Goal: Task Accomplishment & Management: Manage account settings

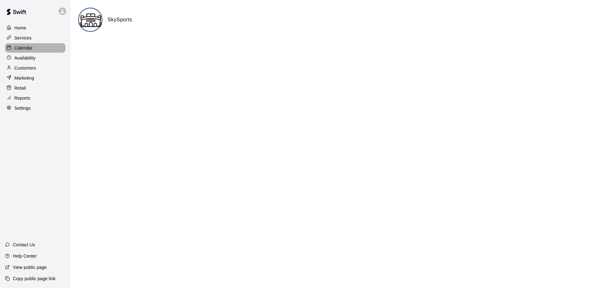
click at [45, 50] on div "Calendar" at bounding box center [35, 47] width 61 height 9
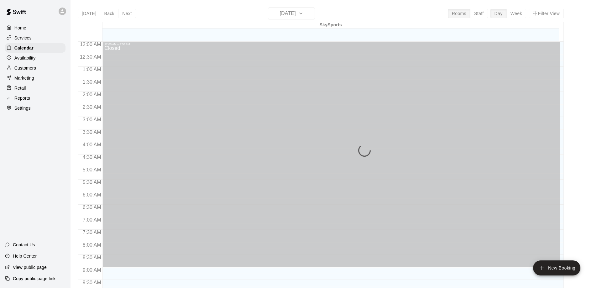
scroll to position [330, 0]
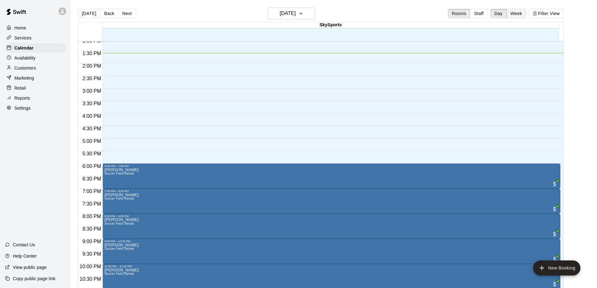
click at [523, 13] on button "Week" at bounding box center [517, 13] width 20 height 9
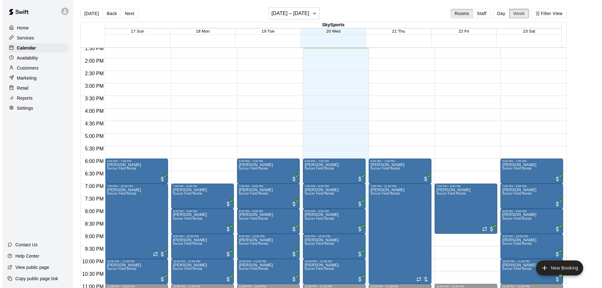
scroll to position [10, 0]
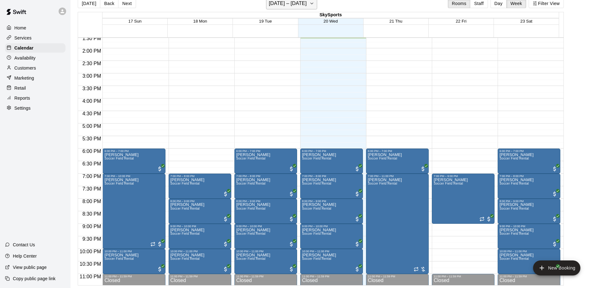
click at [309, 6] on icon "button" at bounding box center [311, 4] width 5 height 8
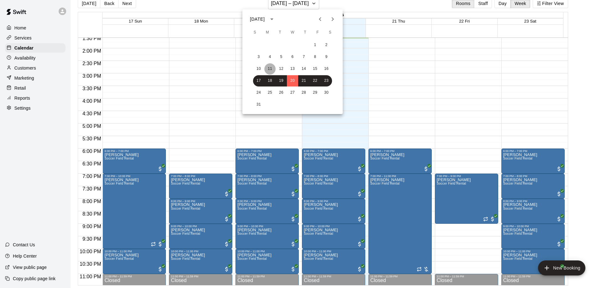
click at [267, 69] on button "11" at bounding box center [269, 68] width 11 height 11
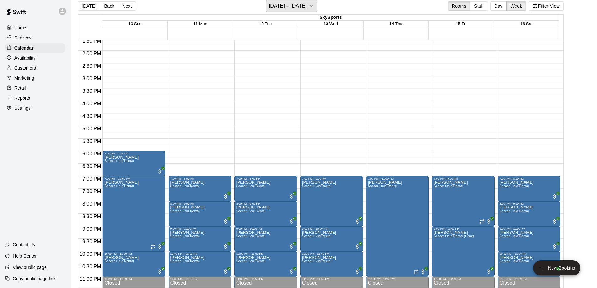
scroll to position [356, 0]
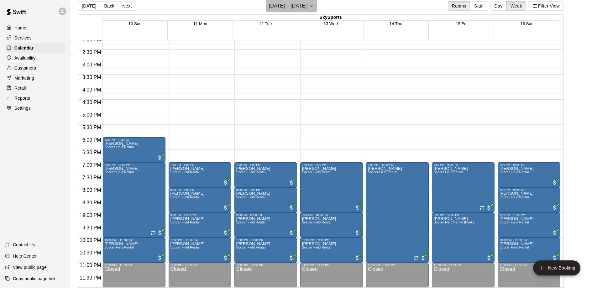
click at [313, 3] on icon "button" at bounding box center [311, 6] width 5 height 8
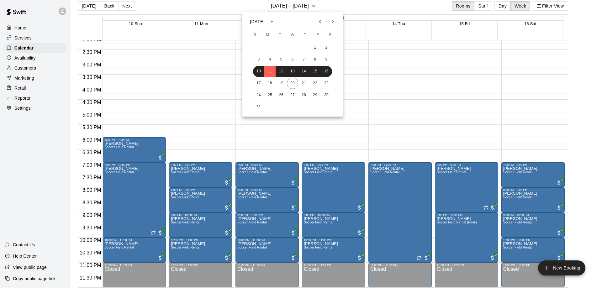
click at [329, 21] on icon "Next month" at bounding box center [333, 22] width 8 height 8
click at [303, 56] on button "11" at bounding box center [303, 59] width 11 height 11
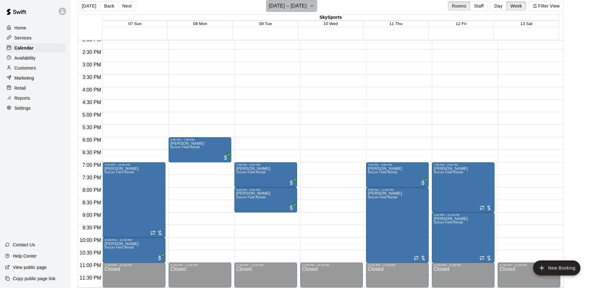
click at [314, 8] on icon "button" at bounding box center [311, 6] width 5 height 8
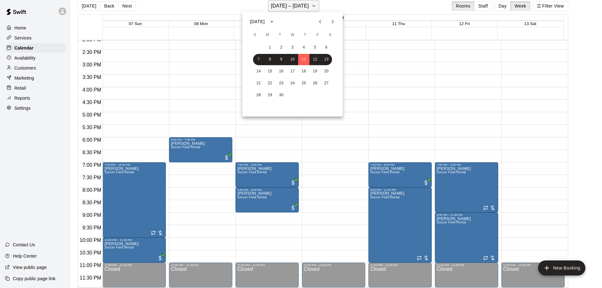
click at [317, 8] on div at bounding box center [301, 144] width 602 height 288
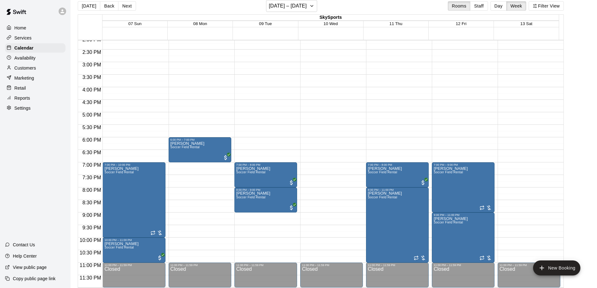
click at [29, 71] on p "Customers" at bounding box center [25, 68] width 22 height 6
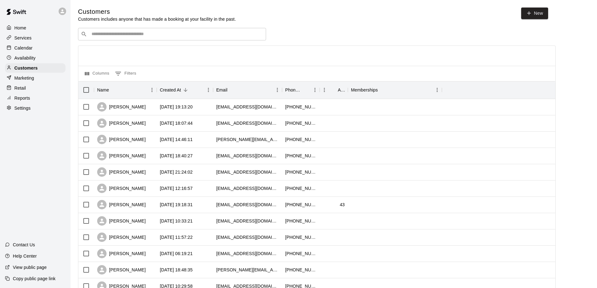
click at [119, 35] on input "Search customers by name or email" at bounding box center [177, 34] width 174 height 6
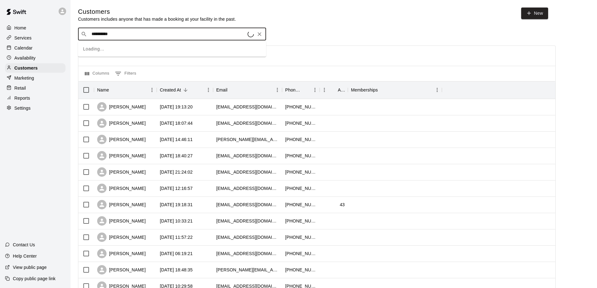
type input "**********"
click at [119, 49] on p "[PERSON_NAME]" at bounding box center [115, 48] width 38 height 7
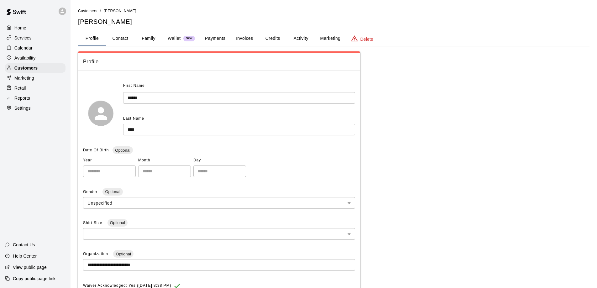
click at [303, 40] on button "Activity" at bounding box center [301, 38] width 28 height 15
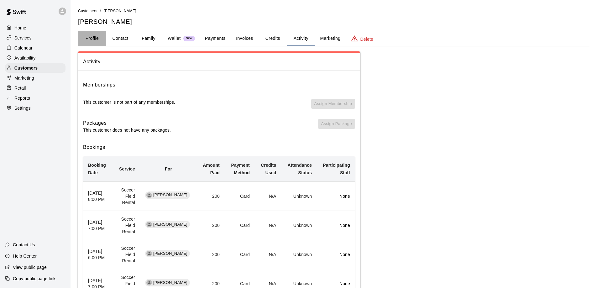
click at [99, 38] on button "Profile" at bounding box center [92, 38] width 28 height 15
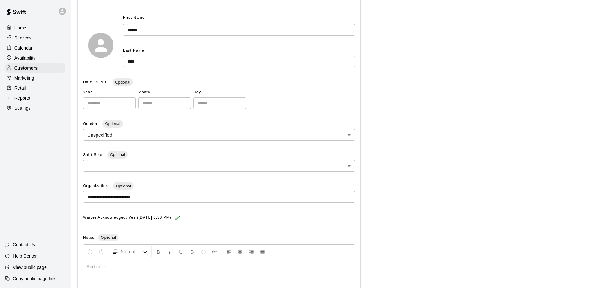
scroll to position [35, 0]
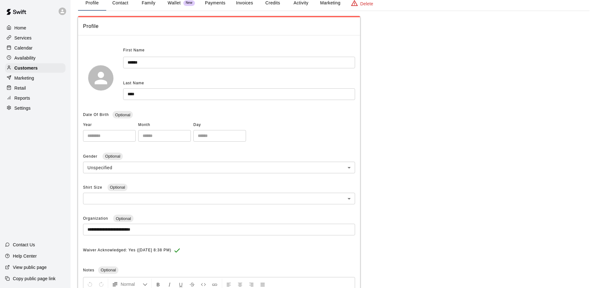
click at [119, 2] on button "Contact" at bounding box center [120, 3] width 28 height 15
select select "**"
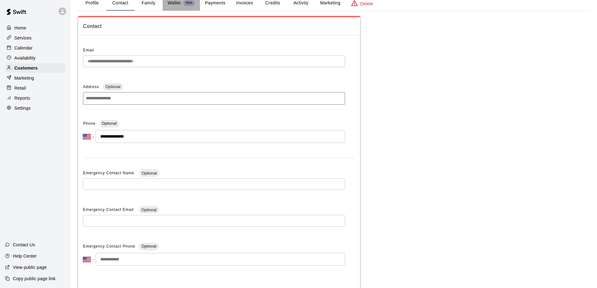
click at [181, 6] on div "Wallet New" at bounding box center [181, 3] width 27 height 7
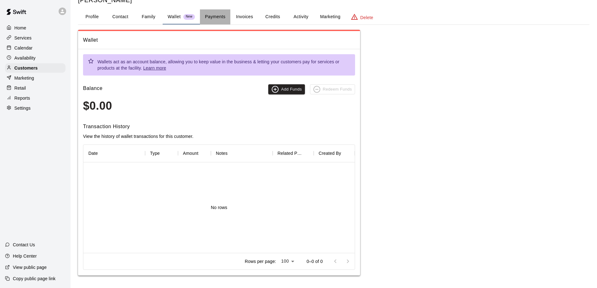
click at [215, 16] on button "Payments" at bounding box center [215, 16] width 30 height 15
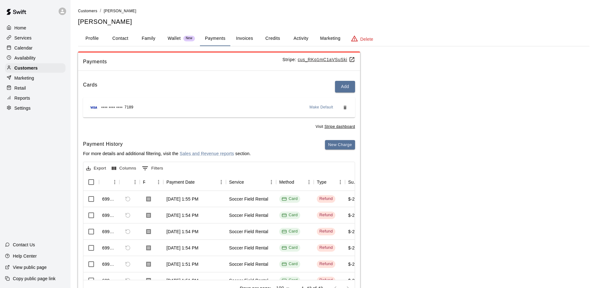
scroll to position [29, 0]
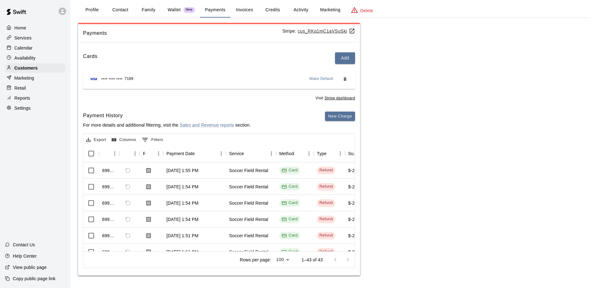
click at [93, 11] on button "Profile" at bounding box center [92, 10] width 28 height 15
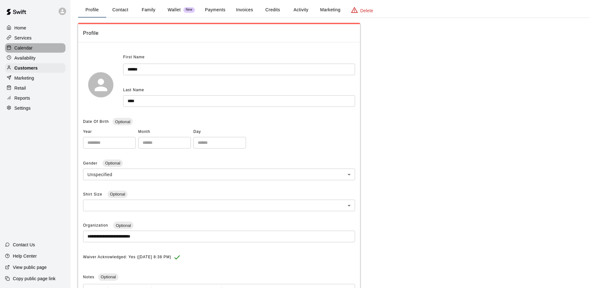
click at [31, 51] on p "Calendar" at bounding box center [23, 48] width 18 height 6
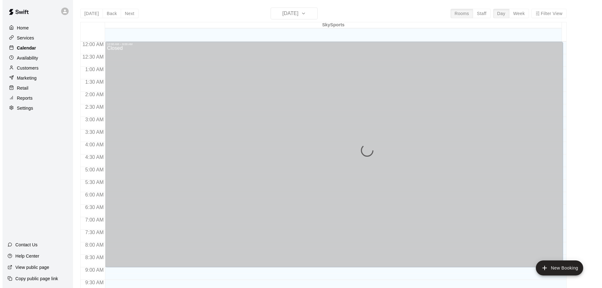
scroll to position [330, 0]
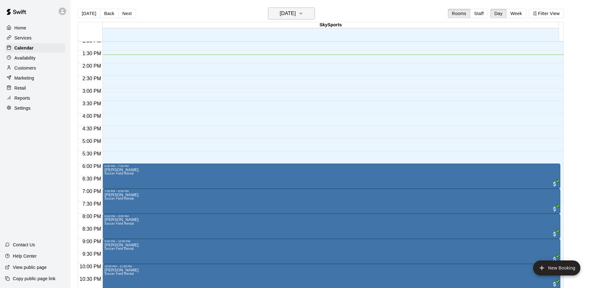
click at [303, 14] on icon "button" at bounding box center [300, 14] width 5 height 8
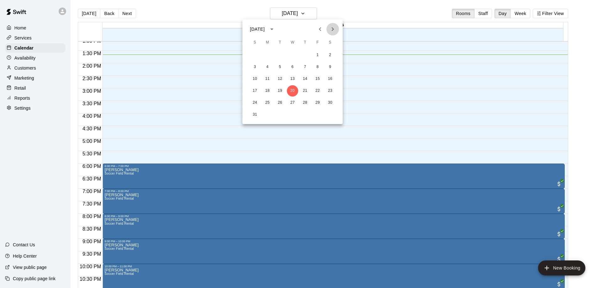
click at [329, 27] on button "Next month" at bounding box center [332, 29] width 13 height 13
click at [303, 67] on button "11" at bounding box center [304, 66] width 11 height 11
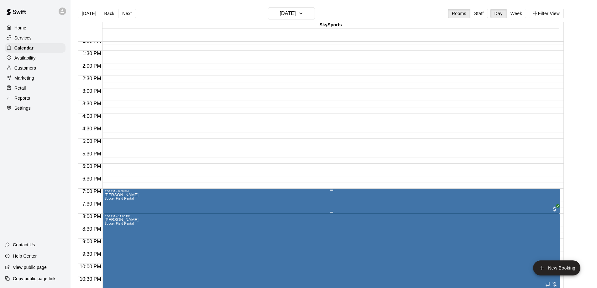
click at [113, 230] on icon "delete" at bounding box center [111, 230] width 8 height 8
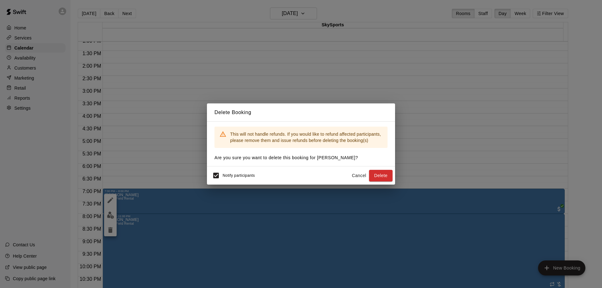
click at [364, 177] on button "Cancel" at bounding box center [359, 176] width 20 height 12
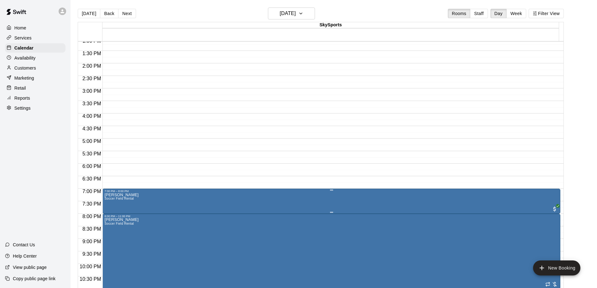
click at [116, 200] on span "Soccer Field Rental" at bounding box center [118, 198] width 29 height 3
click at [111, 218] on img "edit" at bounding box center [110, 219] width 7 height 7
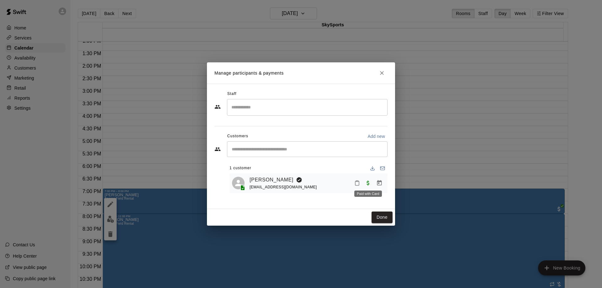
click at [369, 186] on span "Paid with Card" at bounding box center [367, 182] width 11 height 5
click at [369, 185] on span "Paid with Card" at bounding box center [367, 182] width 11 height 5
click at [384, 217] on button "Done" at bounding box center [382, 218] width 21 height 12
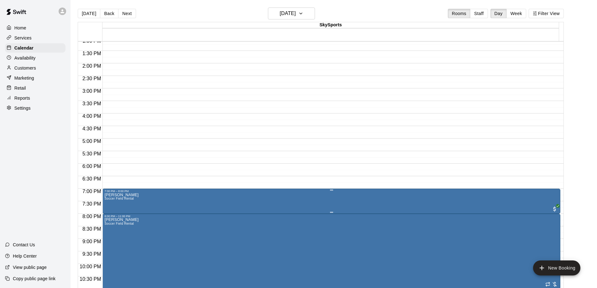
click at [112, 200] on icon "edit" at bounding box center [111, 201] width 8 height 8
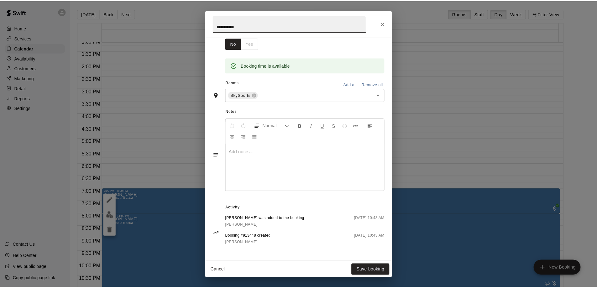
scroll to position [17, 0]
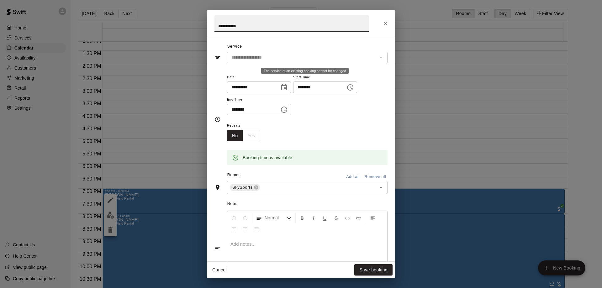
click at [377, 53] on div "The service of an existing booking cannot be changed" at bounding box center [381, 57] width 8 height 9
click at [385, 22] on icon "Close" at bounding box center [385, 23] width 6 height 6
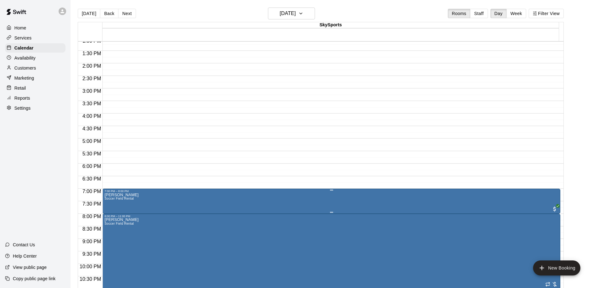
click at [131, 200] on span "Soccer Field Rental" at bounding box center [118, 198] width 29 height 3
click at [110, 221] on img "edit" at bounding box center [110, 219] width 7 height 7
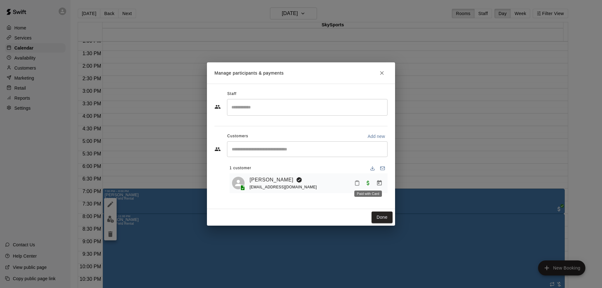
click at [367, 184] on span "Paid with Card" at bounding box center [367, 182] width 11 height 5
click at [375, 182] on button "Manage bookings & payment" at bounding box center [379, 182] width 11 height 11
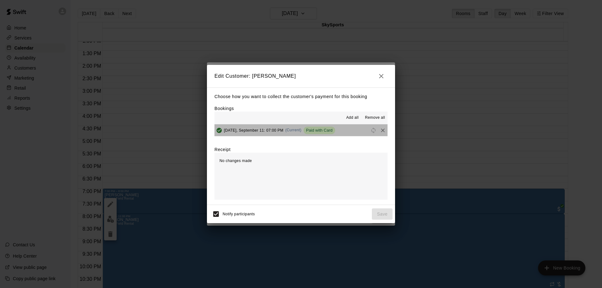
click at [335, 131] on span "Paid with Card" at bounding box center [319, 130] width 32 height 5
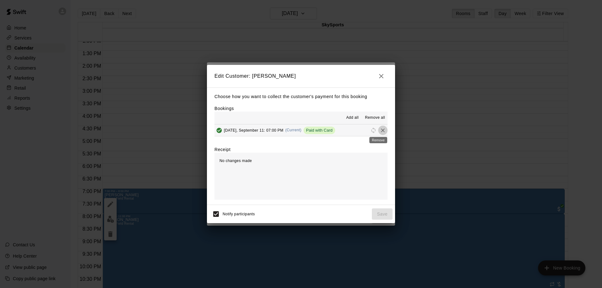
click at [380, 131] on icon "Remove" at bounding box center [383, 130] width 6 height 6
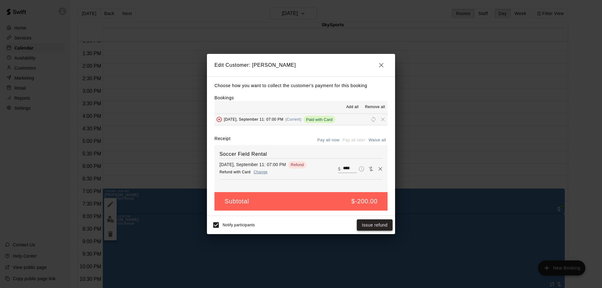
click at [374, 224] on button "Issue refund" at bounding box center [375, 225] width 36 height 12
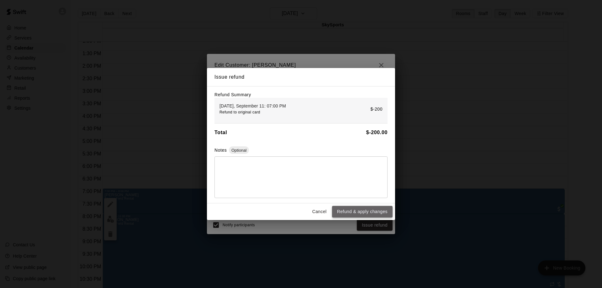
click at [374, 212] on button "Refund & apply changes" at bounding box center [362, 212] width 61 height 12
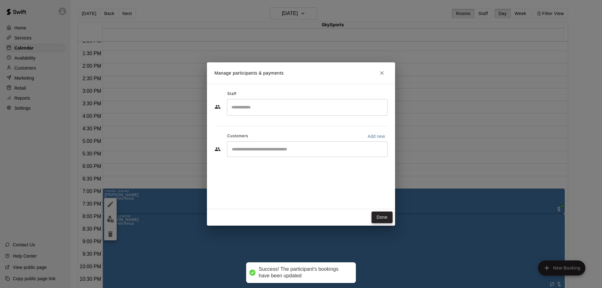
click at [376, 215] on button "Done" at bounding box center [382, 218] width 21 height 12
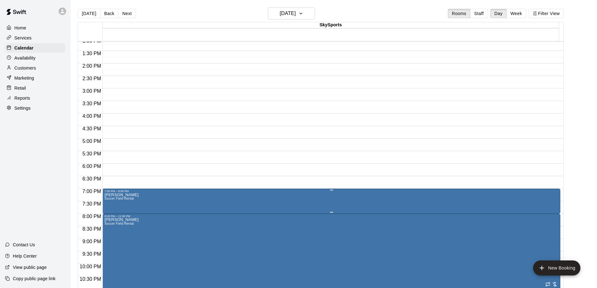
click at [111, 229] on icon "delete" at bounding box center [110, 230] width 4 height 6
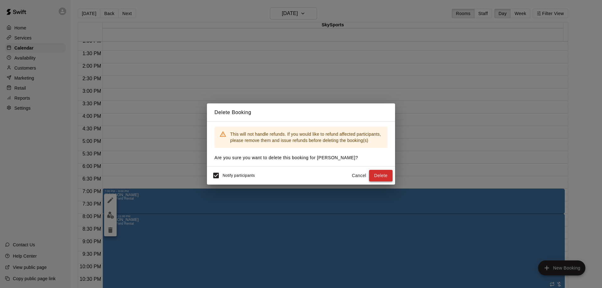
click at [384, 172] on button "Delete" at bounding box center [381, 176] width 24 height 12
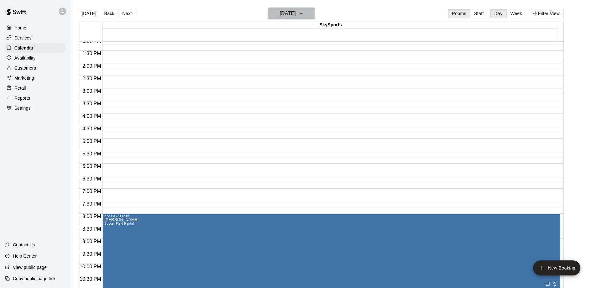
click at [303, 14] on icon "button" at bounding box center [300, 14] width 5 height 8
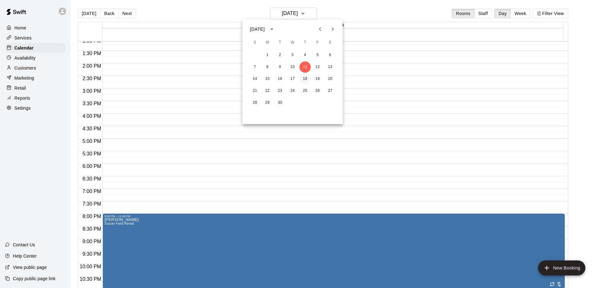
click at [304, 78] on button "18" at bounding box center [304, 78] width 11 height 11
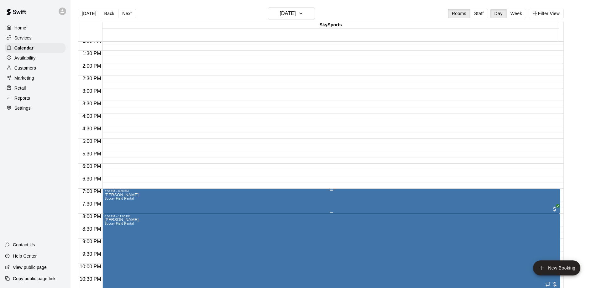
click at [112, 216] on img "edit" at bounding box center [110, 215] width 7 height 7
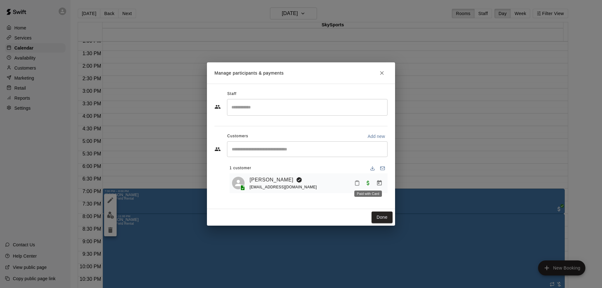
click at [367, 182] on span "Paid with Card" at bounding box center [367, 182] width 11 height 5
click at [368, 186] on span "Paid with Card" at bounding box center [367, 182] width 11 height 5
click at [380, 182] on icon "Manage bookings & payment" at bounding box center [379, 182] width 5 height 5
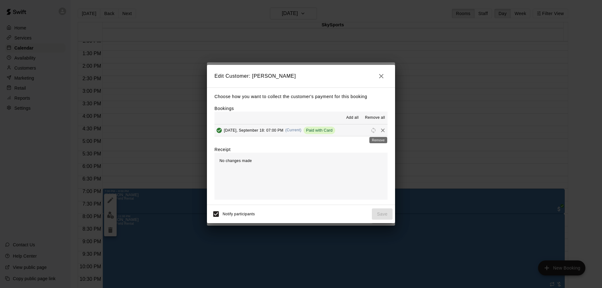
click at [380, 128] on icon "Remove" at bounding box center [383, 130] width 6 height 6
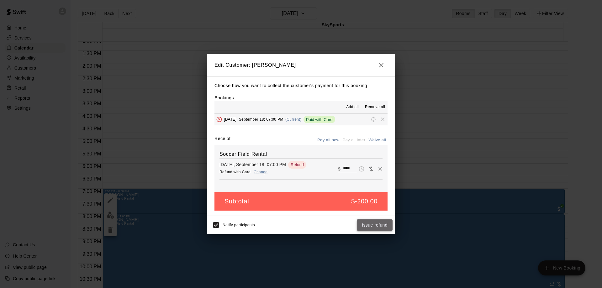
click at [361, 223] on button "Issue refund" at bounding box center [375, 225] width 36 height 12
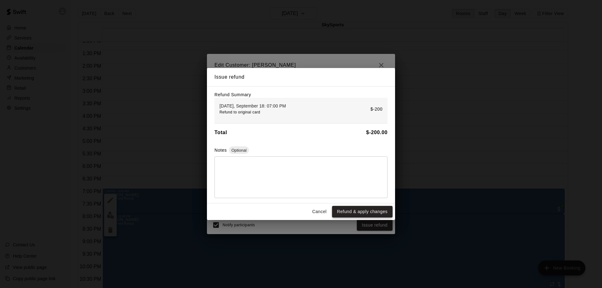
click at [361, 212] on button "Refund & apply changes" at bounding box center [362, 212] width 61 height 12
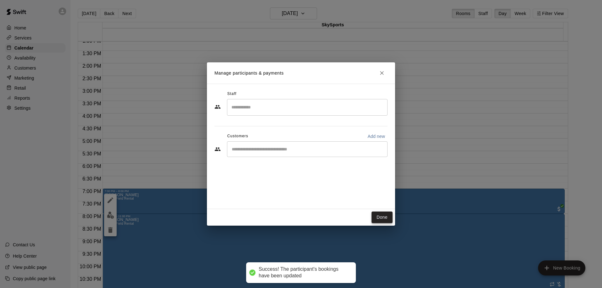
click at [383, 215] on button "Done" at bounding box center [382, 218] width 21 height 12
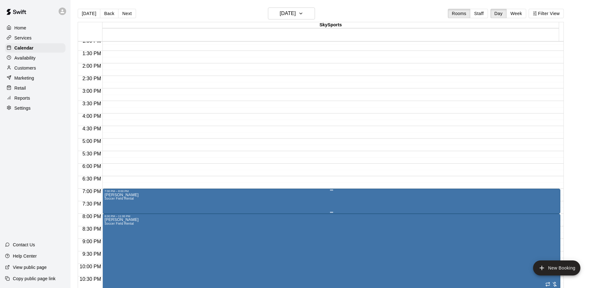
click at [111, 227] on icon "delete" at bounding box center [111, 230] width 8 height 8
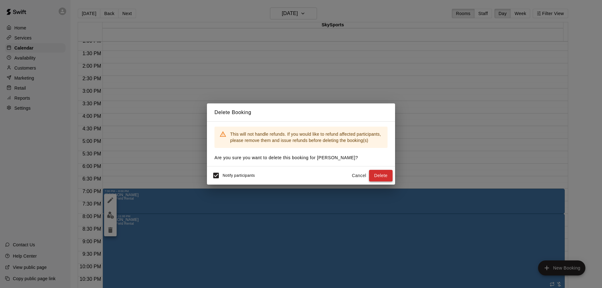
click at [383, 178] on button "Delete" at bounding box center [381, 176] width 24 height 12
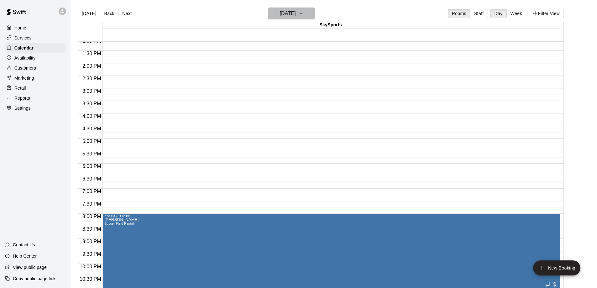
click at [303, 15] on icon "button" at bounding box center [300, 14] width 5 height 8
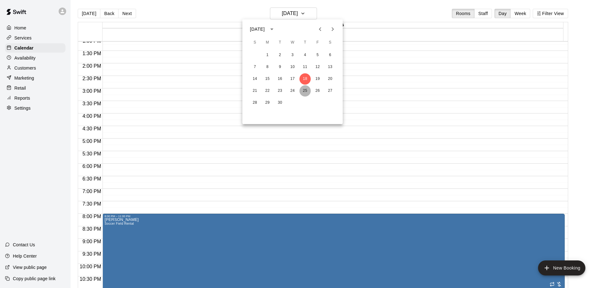
click at [305, 91] on button "25" at bounding box center [304, 90] width 11 height 11
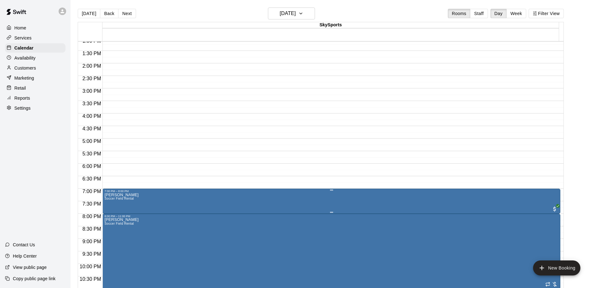
click at [113, 214] on img "edit" at bounding box center [110, 215] width 7 height 7
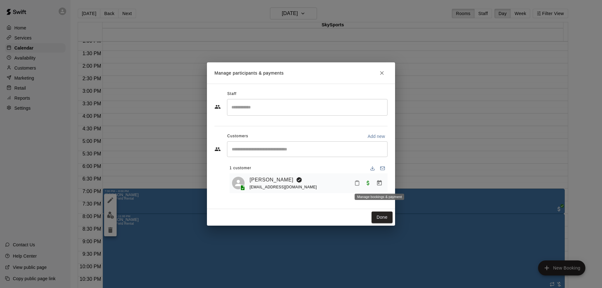
click at [379, 184] on icon "Manage bookings & payment" at bounding box center [379, 182] width 5 height 5
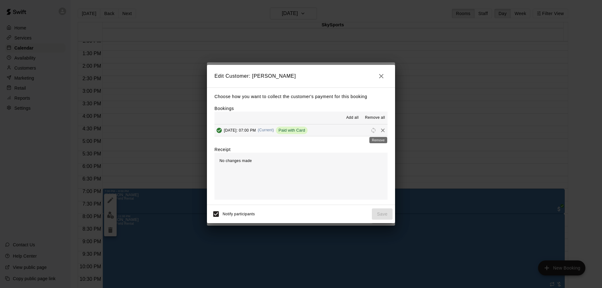
click at [380, 129] on icon "Remove" at bounding box center [383, 130] width 6 height 6
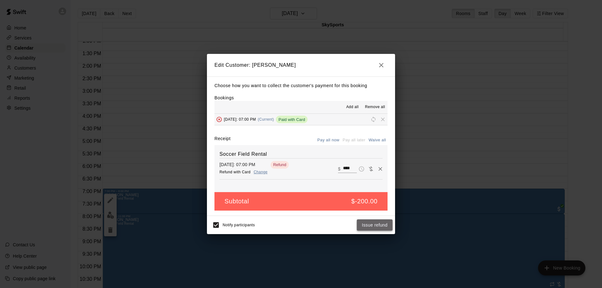
click at [365, 224] on button "Issue refund" at bounding box center [375, 225] width 36 height 12
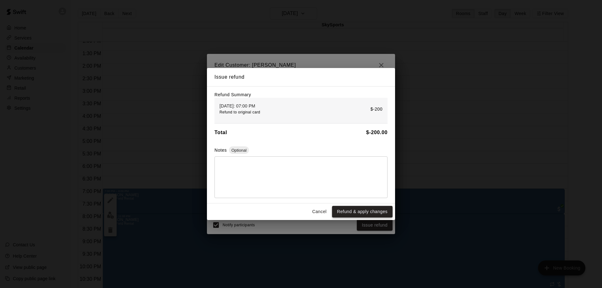
click at [363, 213] on button "Refund & apply changes" at bounding box center [362, 212] width 61 height 12
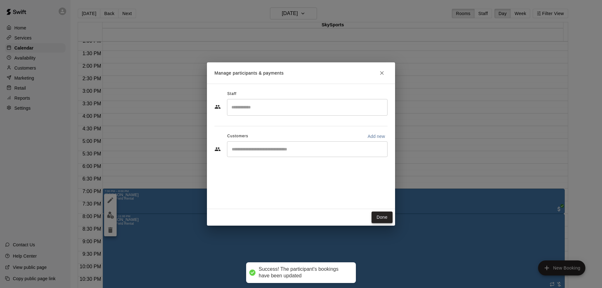
click at [378, 218] on button "Done" at bounding box center [382, 218] width 21 height 12
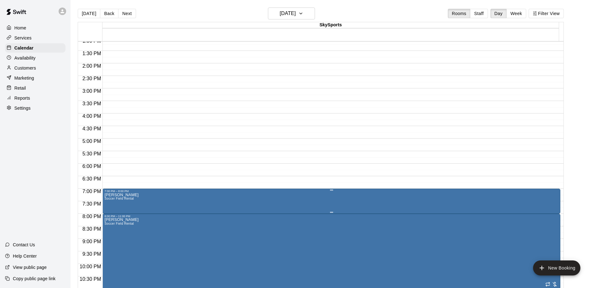
click at [111, 229] on icon "delete" at bounding box center [110, 230] width 4 height 6
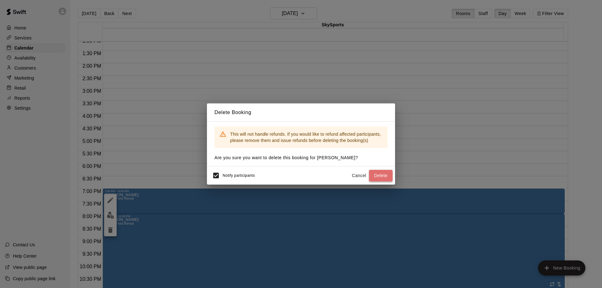
click at [378, 174] on button "Delete" at bounding box center [381, 176] width 24 height 12
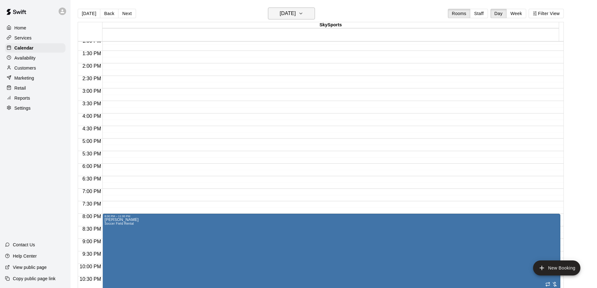
click at [303, 14] on icon "button" at bounding box center [300, 14] width 5 height 8
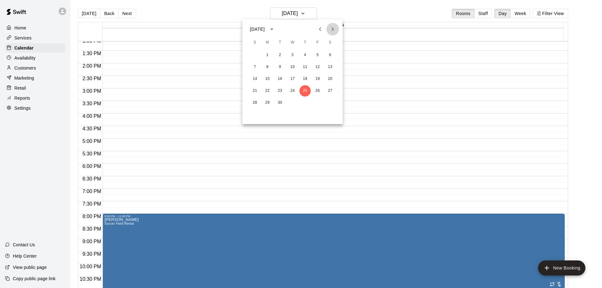
click at [329, 27] on icon "Next month" at bounding box center [333, 29] width 8 height 8
click at [308, 54] on button "2" at bounding box center [304, 55] width 11 height 11
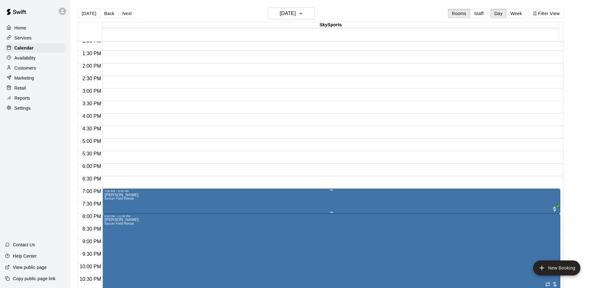
click at [110, 215] on img "edit" at bounding box center [110, 215] width 7 height 7
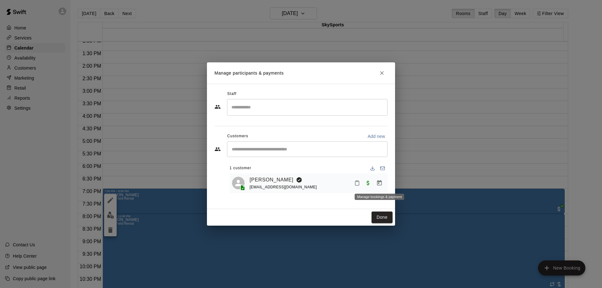
click at [375, 182] on button "Manage bookings & payment" at bounding box center [379, 182] width 11 height 11
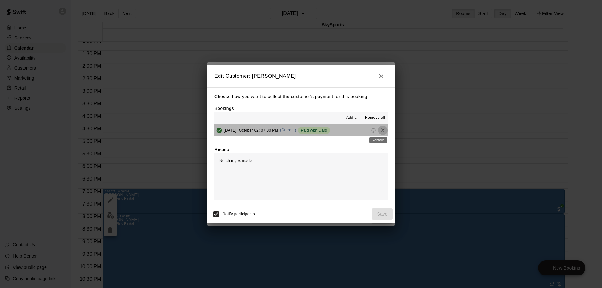
click at [380, 130] on icon "Remove" at bounding box center [383, 130] width 6 height 6
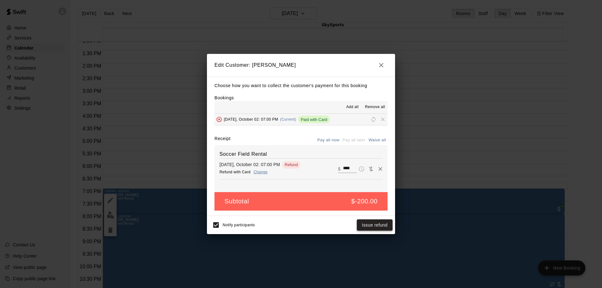
click at [376, 224] on button "Issue refund" at bounding box center [375, 225] width 36 height 12
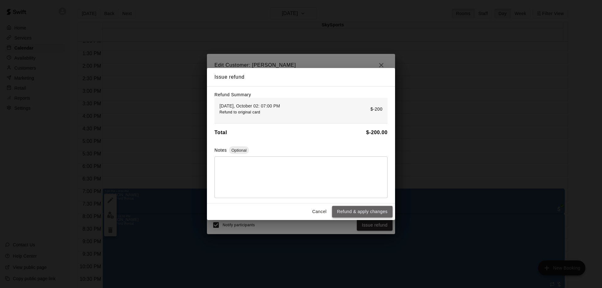
click at [372, 213] on button "Refund & apply changes" at bounding box center [362, 212] width 61 height 12
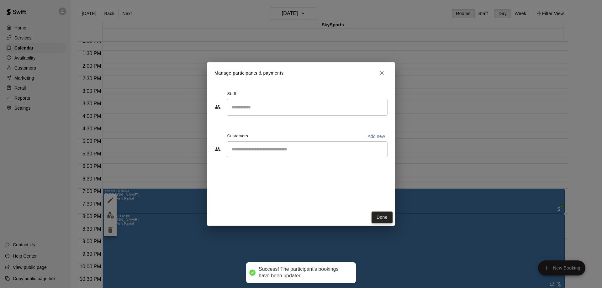
click at [383, 217] on button "Done" at bounding box center [382, 218] width 21 height 12
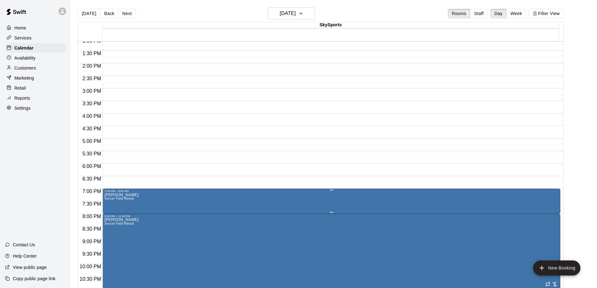
click at [113, 227] on icon "delete" at bounding box center [111, 230] width 8 height 8
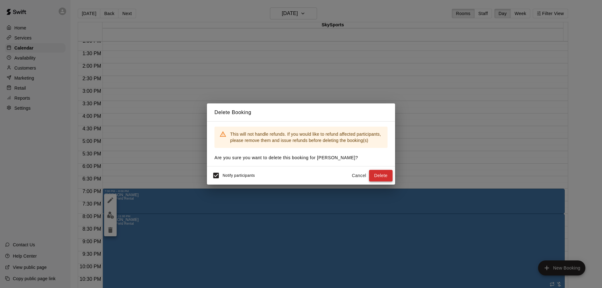
click at [385, 175] on button "Delete" at bounding box center [381, 176] width 24 height 12
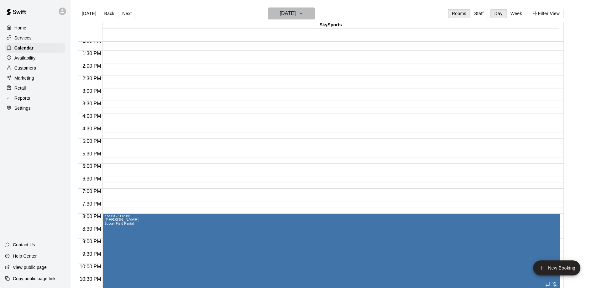
click at [303, 15] on icon "button" at bounding box center [300, 14] width 5 height 8
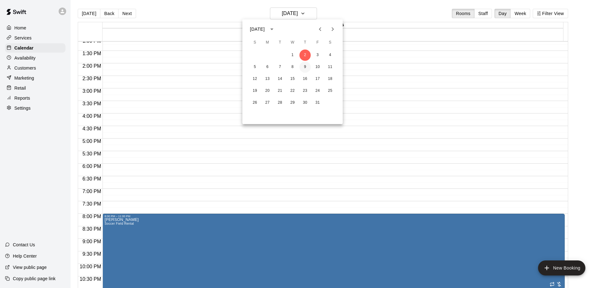
click at [305, 67] on button "9" at bounding box center [304, 66] width 11 height 11
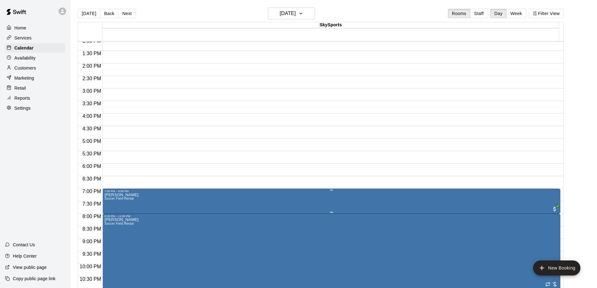
click at [112, 217] on img "edit" at bounding box center [110, 215] width 7 height 7
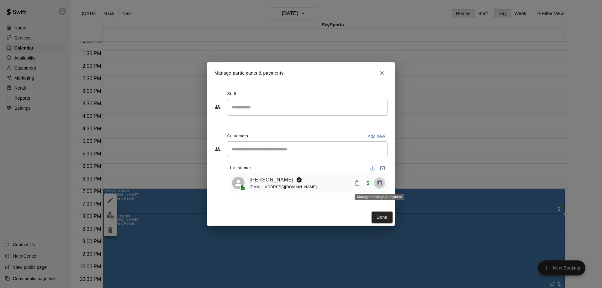
click at [380, 184] on icon "Manage bookings & payment" at bounding box center [379, 183] width 6 height 6
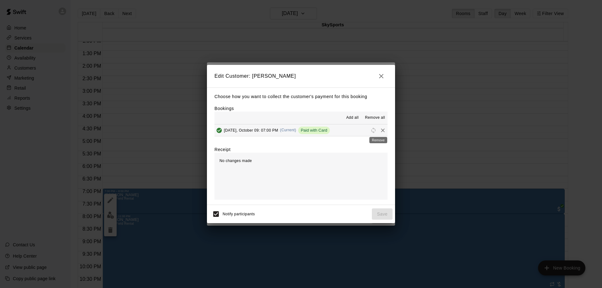
click at [380, 131] on icon "Remove" at bounding box center [383, 130] width 6 height 6
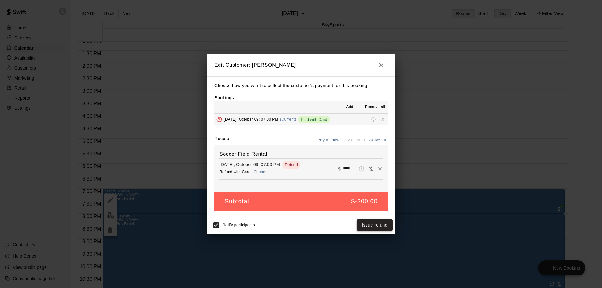
click at [372, 224] on button "Issue refund" at bounding box center [375, 225] width 36 height 12
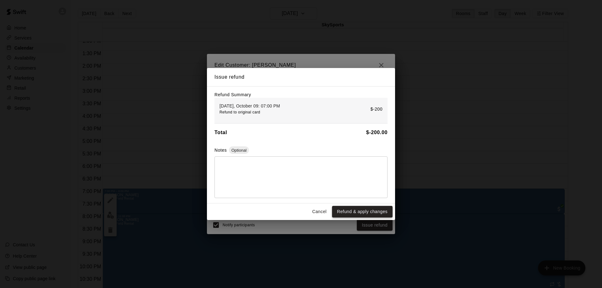
click at [365, 216] on button "Refund & apply changes" at bounding box center [362, 212] width 61 height 12
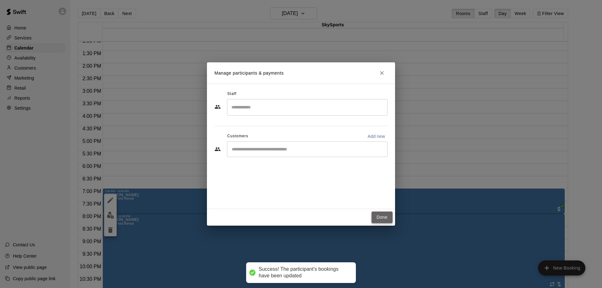
click at [372, 215] on button "Done" at bounding box center [382, 218] width 21 height 12
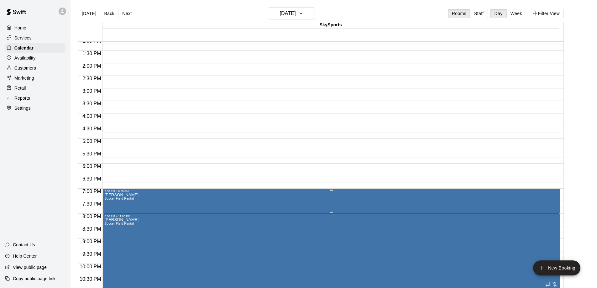
click at [113, 230] on icon "delete" at bounding box center [111, 230] width 8 height 8
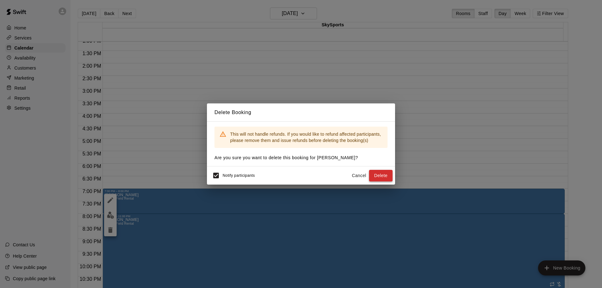
click at [383, 174] on button "Delete" at bounding box center [381, 176] width 24 height 12
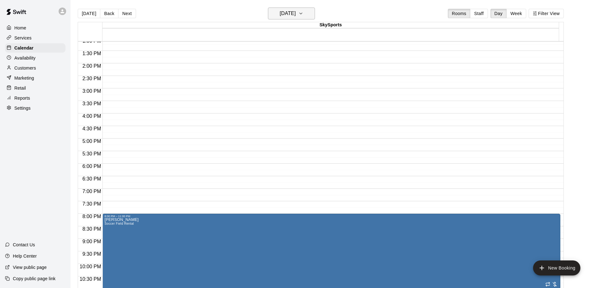
click at [315, 13] on button "[DATE]" at bounding box center [291, 14] width 47 height 12
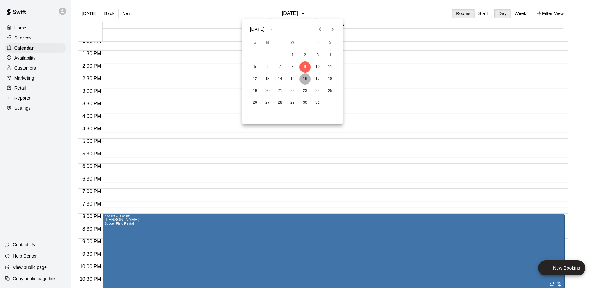
click at [308, 79] on button "16" at bounding box center [304, 78] width 11 height 11
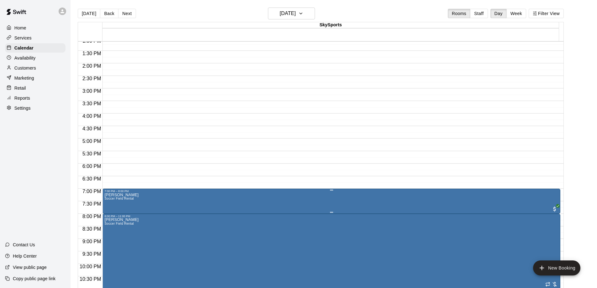
click at [108, 215] on img "edit" at bounding box center [110, 215] width 7 height 7
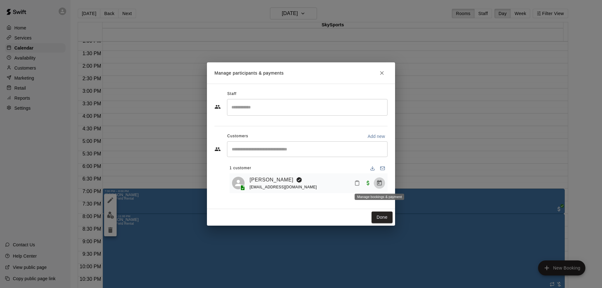
click at [377, 183] on icon "Manage bookings & payment" at bounding box center [379, 182] width 5 height 5
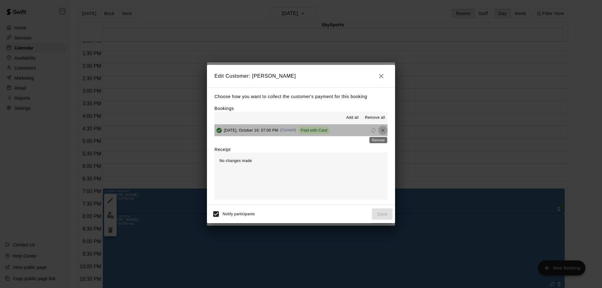
click at [380, 130] on icon "Remove" at bounding box center [383, 130] width 6 height 6
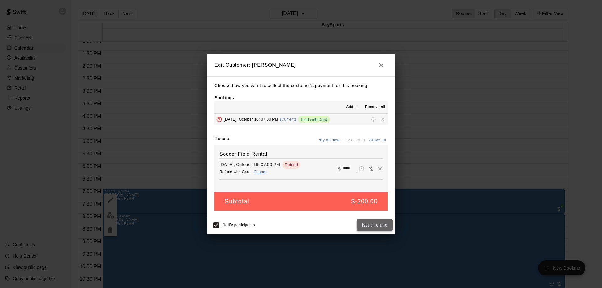
click at [368, 225] on button "Issue refund" at bounding box center [375, 225] width 36 height 12
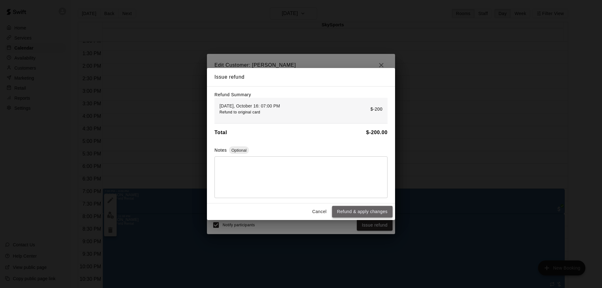
click at [366, 212] on button "Refund & apply changes" at bounding box center [362, 212] width 61 height 12
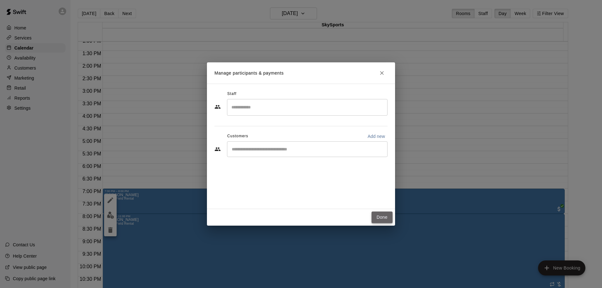
click at [381, 214] on button "Done" at bounding box center [382, 218] width 21 height 12
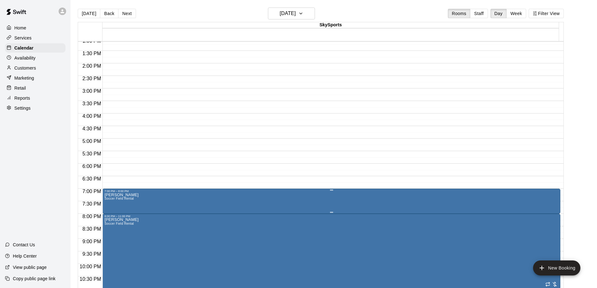
click at [109, 229] on icon "delete" at bounding box center [110, 230] width 4 height 6
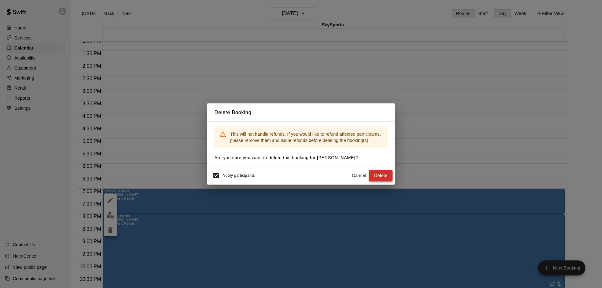
click at [376, 175] on button "Delete" at bounding box center [381, 176] width 24 height 12
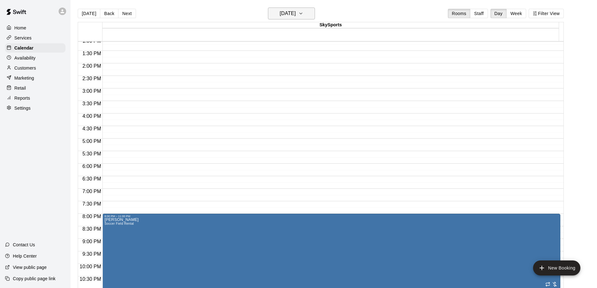
click at [309, 15] on button "[DATE]" at bounding box center [291, 14] width 47 height 12
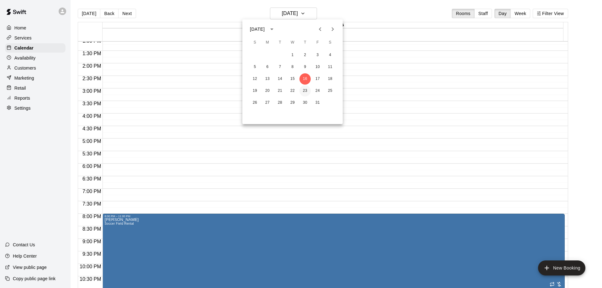
click at [306, 92] on button "23" at bounding box center [304, 90] width 11 height 11
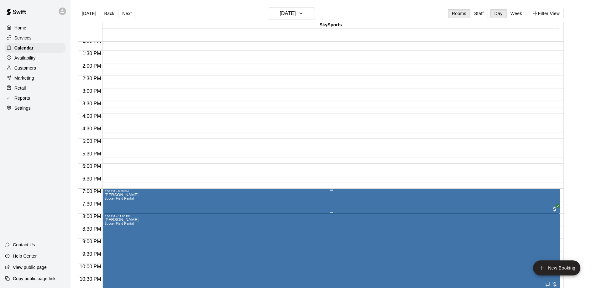
click at [111, 216] on img "edit" at bounding box center [110, 215] width 7 height 7
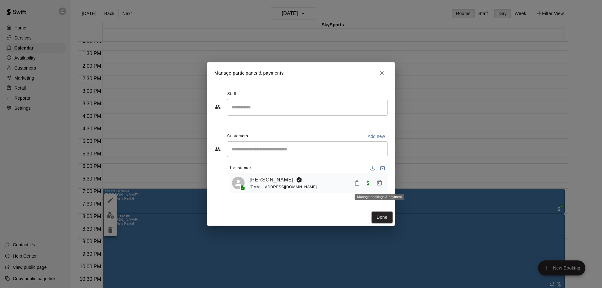
click at [377, 183] on icon "Manage bookings & payment" at bounding box center [379, 183] width 6 height 6
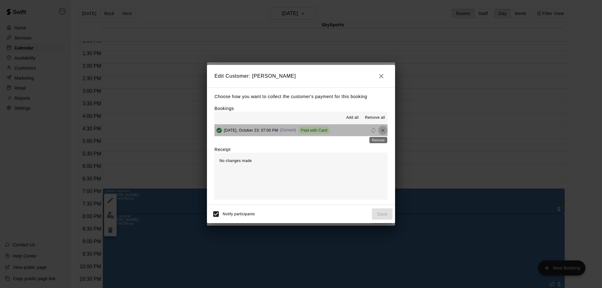
click at [380, 131] on icon "Remove" at bounding box center [383, 130] width 6 height 6
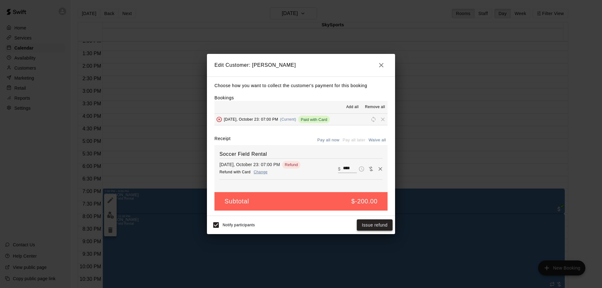
click at [363, 228] on button "Issue refund" at bounding box center [375, 225] width 36 height 12
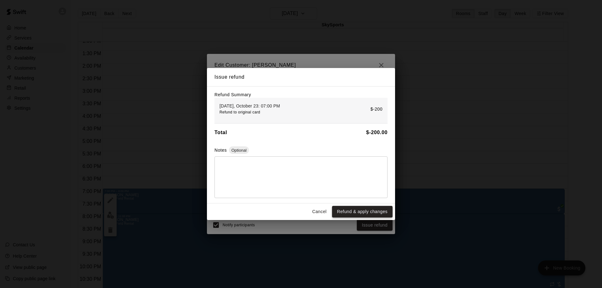
click at [376, 209] on button "Refund & apply changes" at bounding box center [362, 212] width 61 height 12
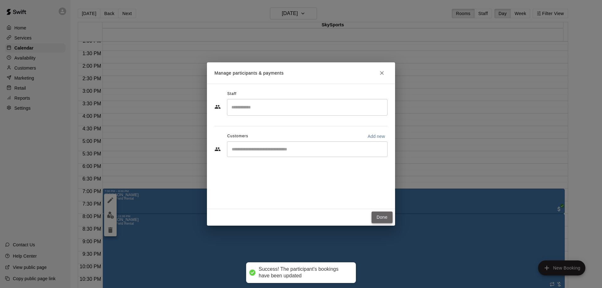
click at [385, 221] on button "Done" at bounding box center [382, 218] width 21 height 12
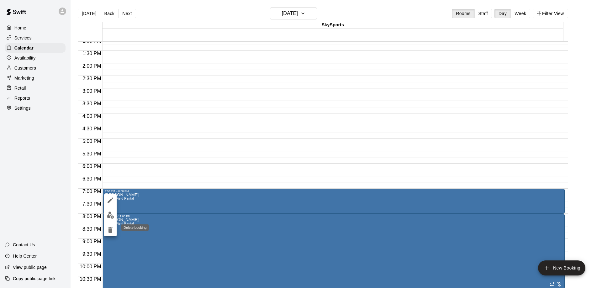
click at [113, 231] on icon "delete" at bounding box center [111, 230] width 8 height 8
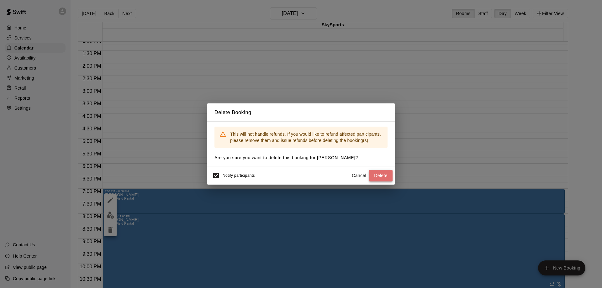
click at [379, 176] on button "Delete" at bounding box center [381, 176] width 24 height 12
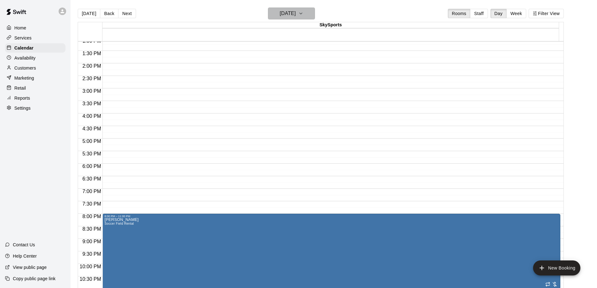
click at [309, 10] on button "[DATE]" at bounding box center [291, 14] width 47 height 12
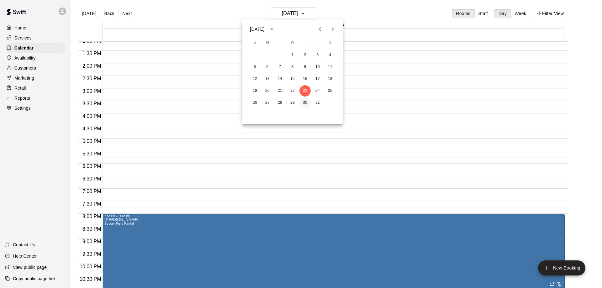
click at [307, 102] on button "30" at bounding box center [304, 102] width 11 height 11
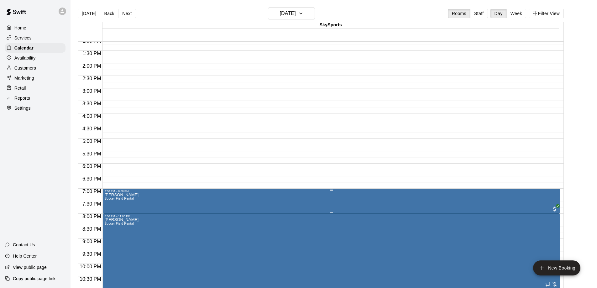
click at [113, 217] on img "edit" at bounding box center [110, 215] width 7 height 7
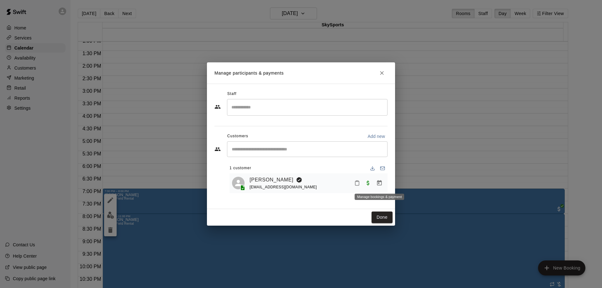
click at [379, 184] on icon "Manage bookings & payment" at bounding box center [379, 182] width 5 height 5
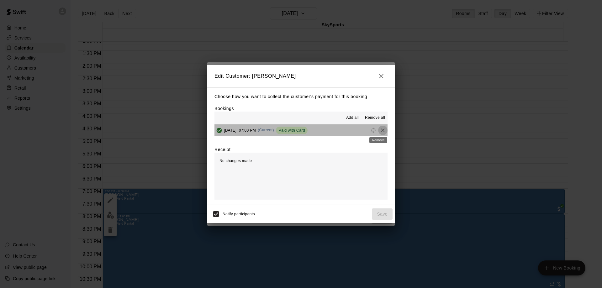
click at [380, 129] on icon "Remove" at bounding box center [383, 130] width 6 height 6
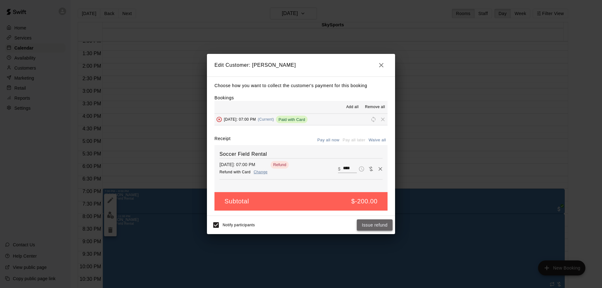
click at [381, 224] on button "Issue refund" at bounding box center [375, 225] width 36 height 12
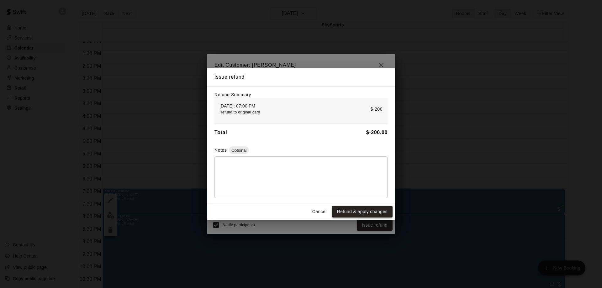
click at [376, 210] on button "Refund & apply changes" at bounding box center [362, 212] width 61 height 12
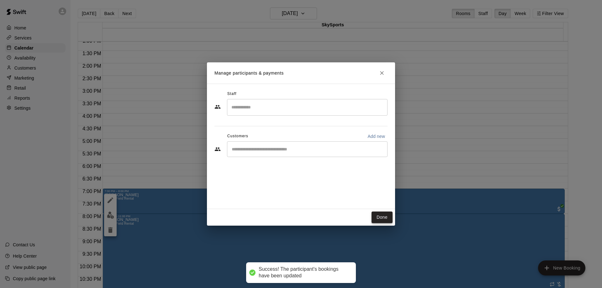
click at [384, 216] on button "Done" at bounding box center [382, 218] width 21 height 12
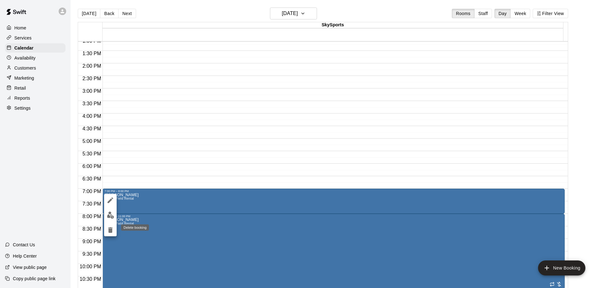
click at [113, 230] on icon "delete" at bounding box center [111, 230] width 8 height 8
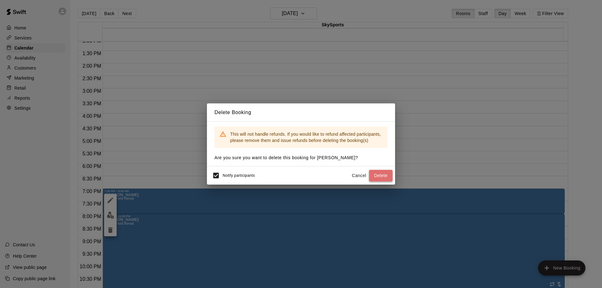
click at [381, 175] on button "Delete" at bounding box center [381, 176] width 24 height 12
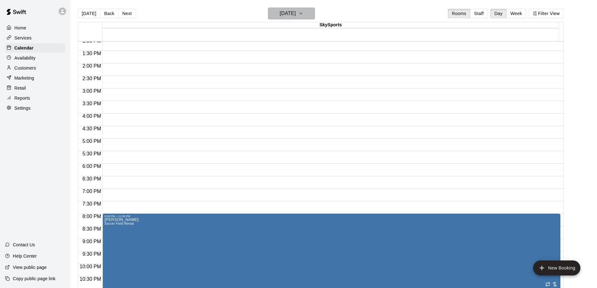
click at [315, 16] on button "[DATE]" at bounding box center [291, 14] width 47 height 12
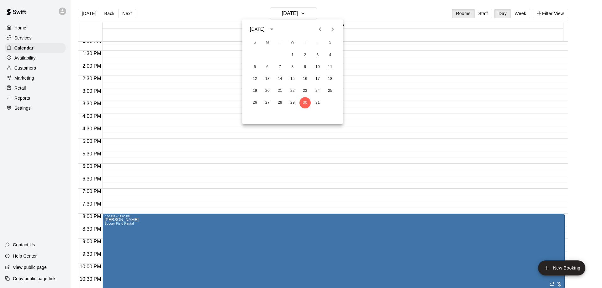
click at [332, 30] on icon "Next month" at bounding box center [333, 29] width 8 height 8
click at [305, 67] on button "6" at bounding box center [304, 66] width 11 height 11
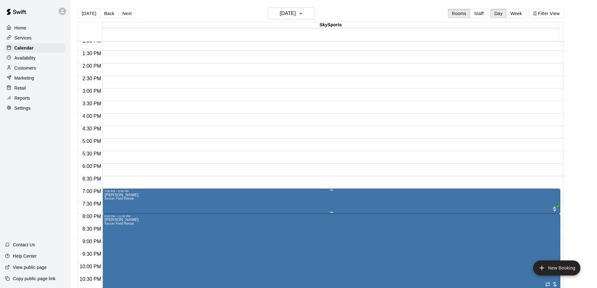
click at [112, 219] on img "edit" at bounding box center [110, 215] width 7 height 7
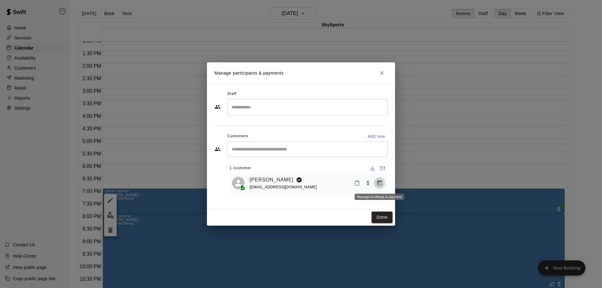
click at [375, 183] on button "Manage bookings & payment" at bounding box center [379, 182] width 11 height 11
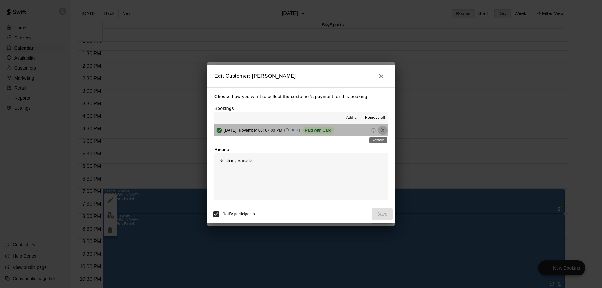
click at [380, 127] on button "Remove" at bounding box center [382, 130] width 9 height 9
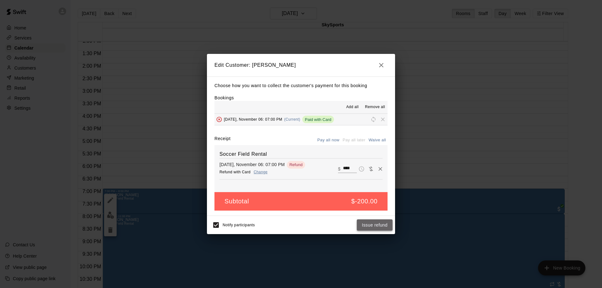
click at [372, 227] on button "Issue refund" at bounding box center [375, 225] width 36 height 12
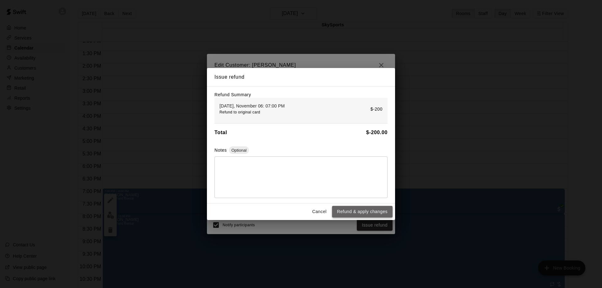
click at [361, 211] on button "Refund & apply changes" at bounding box center [362, 212] width 61 height 12
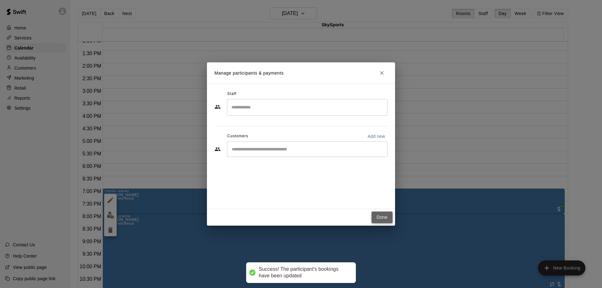
click at [377, 214] on button "Done" at bounding box center [382, 218] width 21 height 12
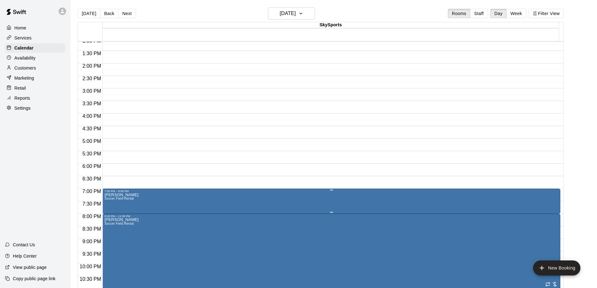
click at [110, 228] on icon "delete" at bounding box center [110, 230] width 4 height 6
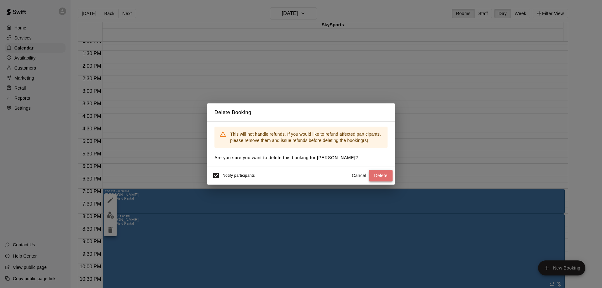
click at [383, 170] on button "Delete" at bounding box center [381, 176] width 24 height 12
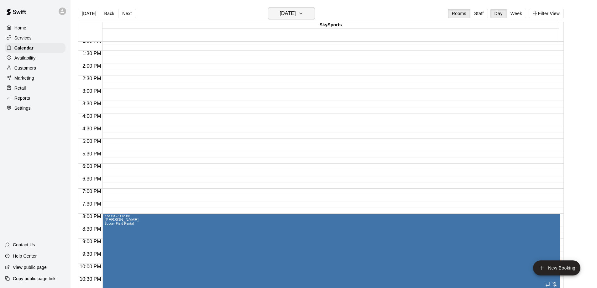
click at [303, 15] on icon "button" at bounding box center [300, 14] width 5 height 8
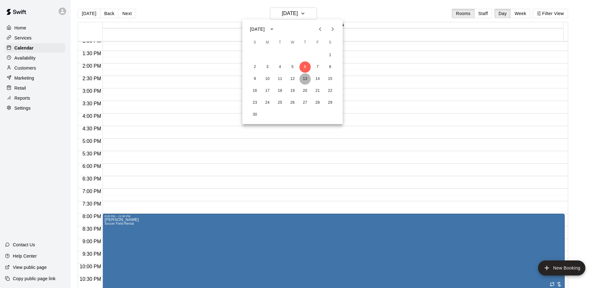
click at [306, 79] on button "13" at bounding box center [304, 78] width 11 height 11
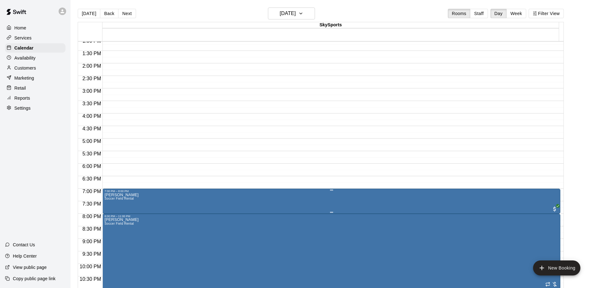
click at [108, 214] on img "edit" at bounding box center [110, 215] width 7 height 7
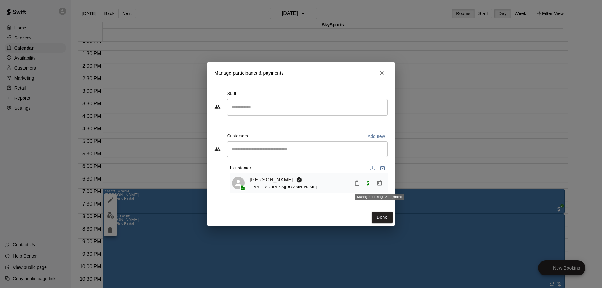
click at [377, 182] on icon "Manage bookings & payment" at bounding box center [379, 182] width 5 height 5
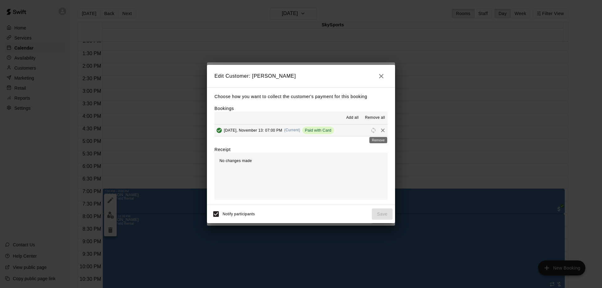
click at [378, 129] on button "Remove" at bounding box center [382, 130] width 9 height 9
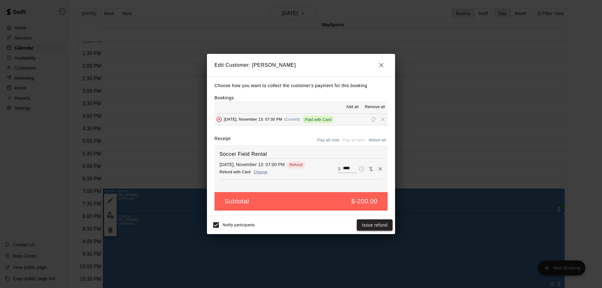
click at [365, 223] on button "Issue refund" at bounding box center [375, 225] width 36 height 12
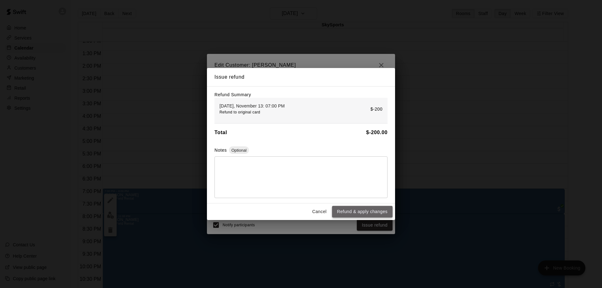
click at [358, 215] on button "Refund & apply changes" at bounding box center [362, 212] width 61 height 12
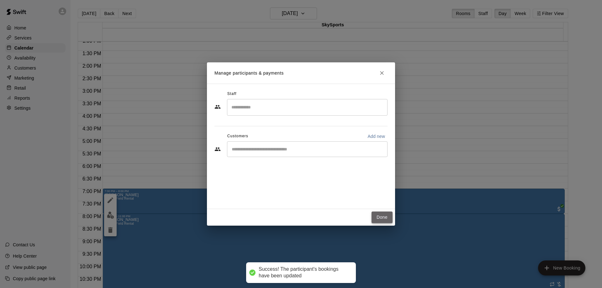
click at [381, 220] on button "Done" at bounding box center [382, 218] width 21 height 12
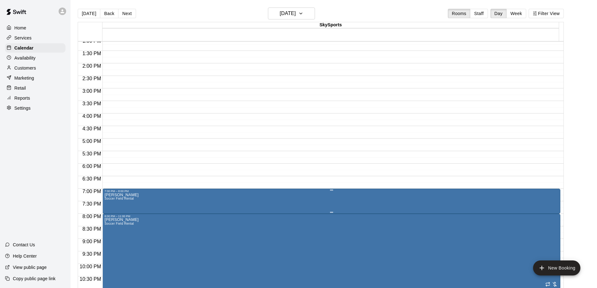
click at [108, 232] on icon "delete" at bounding box center [111, 230] width 8 height 8
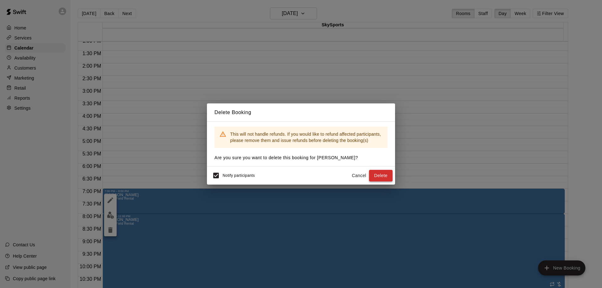
click at [389, 176] on button "Delete" at bounding box center [381, 176] width 24 height 12
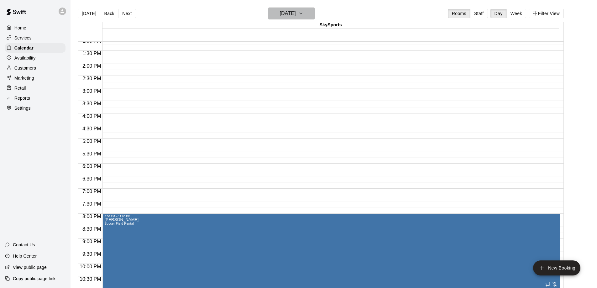
click at [296, 15] on h6 "[DATE]" at bounding box center [288, 13] width 16 height 9
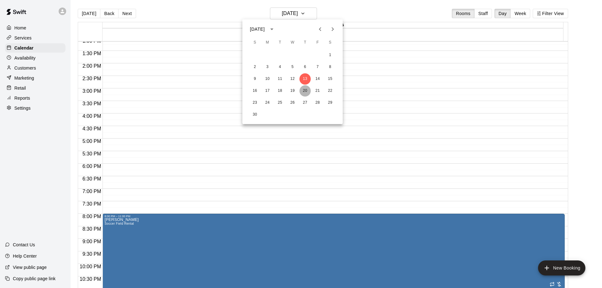
click at [307, 91] on button "20" at bounding box center [304, 90] width 11 height 11
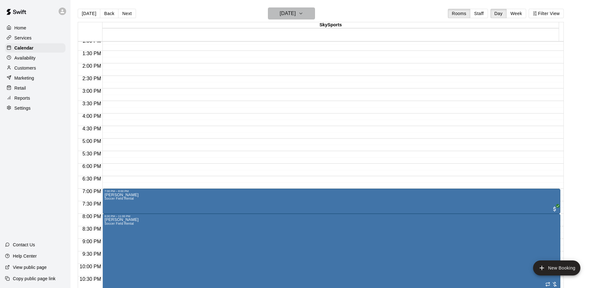
click at [312, 18] on button "[DATE]" at bounding box center [291, 14] width 47 height 12
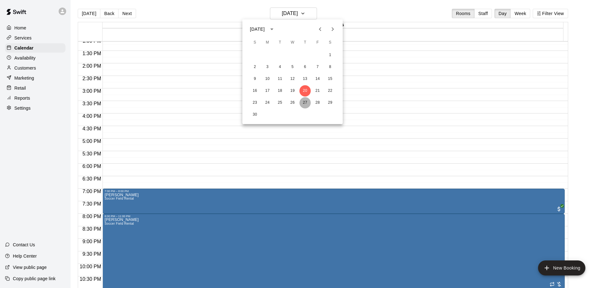
click at [307, 103] on button "27" at bounding box center [304, 102] width 11 height 11
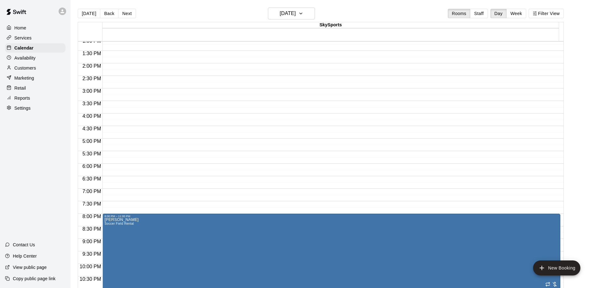
click at [397, 12] on div "[DATE] Back [DATE][DATE] Rooms Staff Day Week Filter View" at bounding box center [321, 15] width 486 height 14
click at [310, 11] on button "[DATE]" at bounding box center [291, 14] width 47 height 12
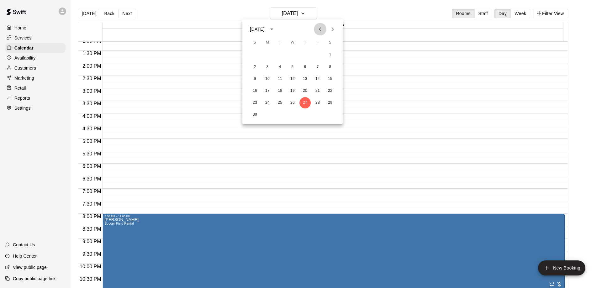
click at [325, 28] on button "Previous month" at bounding box center [320, 29] width 13 height 13
click at [306, 90] on button "21" at bounding box center [304, 90] width 11 height 11
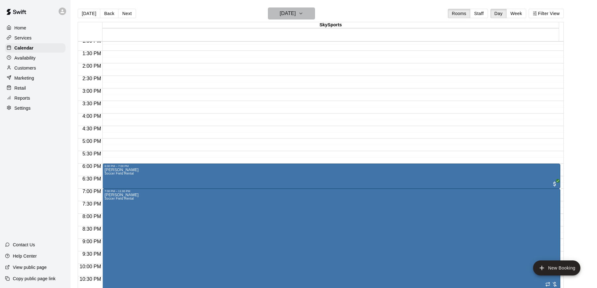
click at [315, 16] on button "[DATE]" at bounding box center [291, 14] width 47 height 12
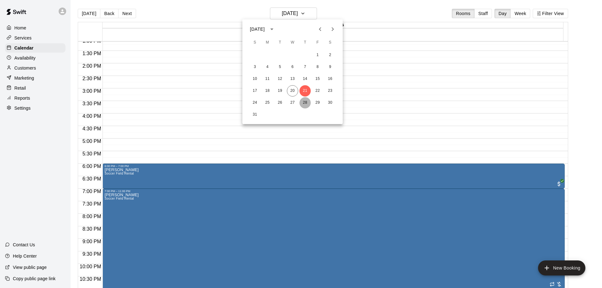
click at [306, 102] on button "28" at bounding box center [304, 102] width 11 height 11
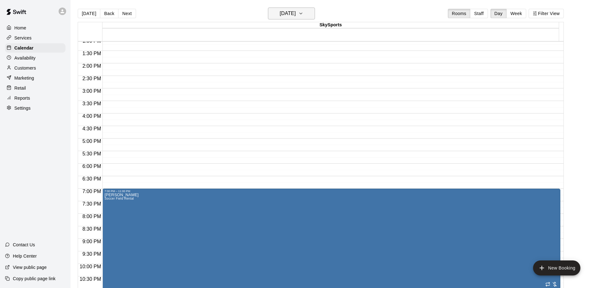
click at [303, 16] on icon "button" at bounding box center [300, 14] width 5 height 8
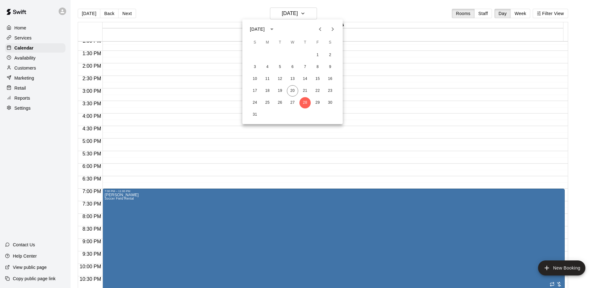
click at [379, 143] on div at bounding box center [301, 144] width 602 height 288
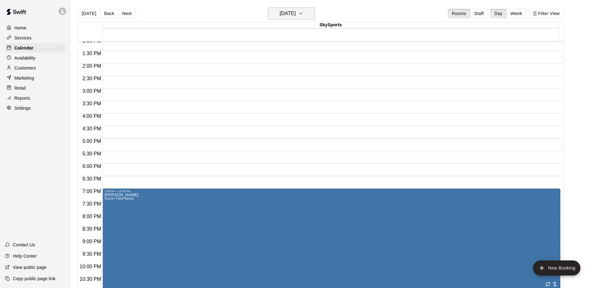
click at [315, 16] on button "[DATE]" at bounding box center [291, 14] width 47 height 12
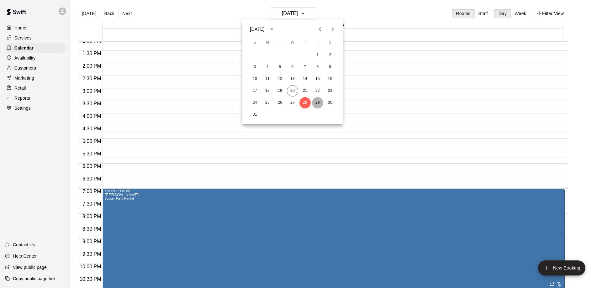
click at [318, 99] on button "29" at bounding box center [317, 102] width 11 height 11
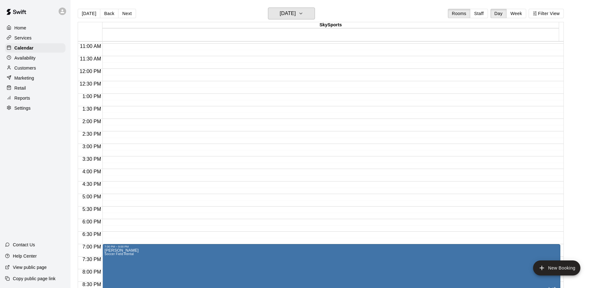
scroll to position [267, 0]
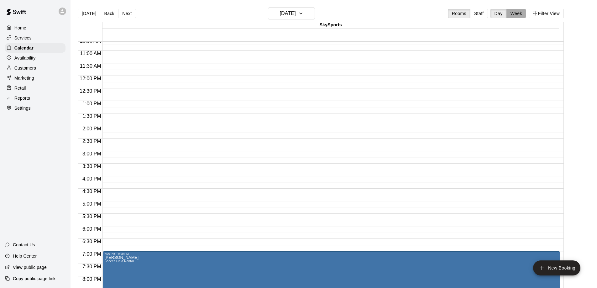
click at [523, 11] on button "Week" at bounding box center [517, 13] width 20 height 9
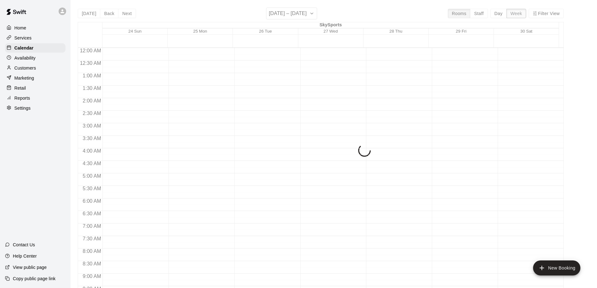
scroll to position [346, 0]
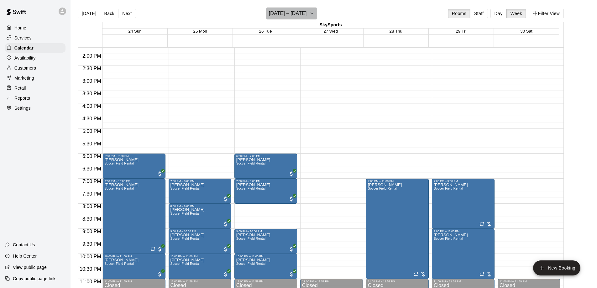
click at [309, 13] on icon "button" at bounding box center [311, 14] width 5 height 8
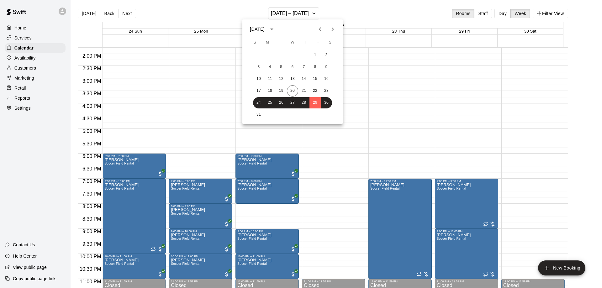
click at [331, 29] on icon "Next month" at bounding box center [333, 29] width 8 height 8
click at [294, 68] on button "5" at bounding box center [292, 66] width 11 height 11
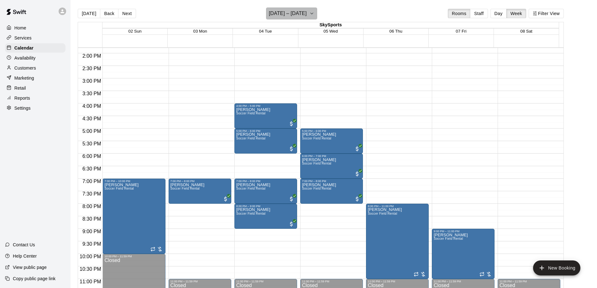
click at [307, 14] on h6 "[DATE] – [DATE]" at bounding box center [288, 13] width 38 height 9
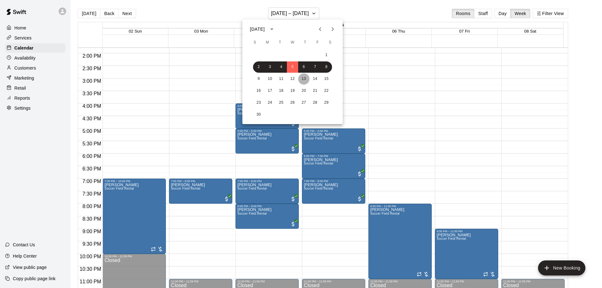
click at [302, 75] on button "13" at bounding box center [303, 78] width 11 height 11
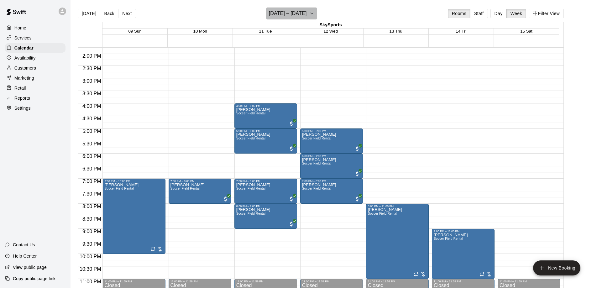
click at [293, 18] on button "[DATE] – [DATE]" at bounding box center [291, 14] width 51 height 12
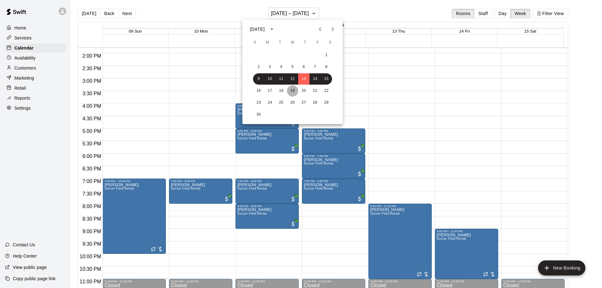
click at [292, 91] on button "19" at bounding box center [292, 90] width 11 height 11
